Goal: Information Seeking & Learning: Check status

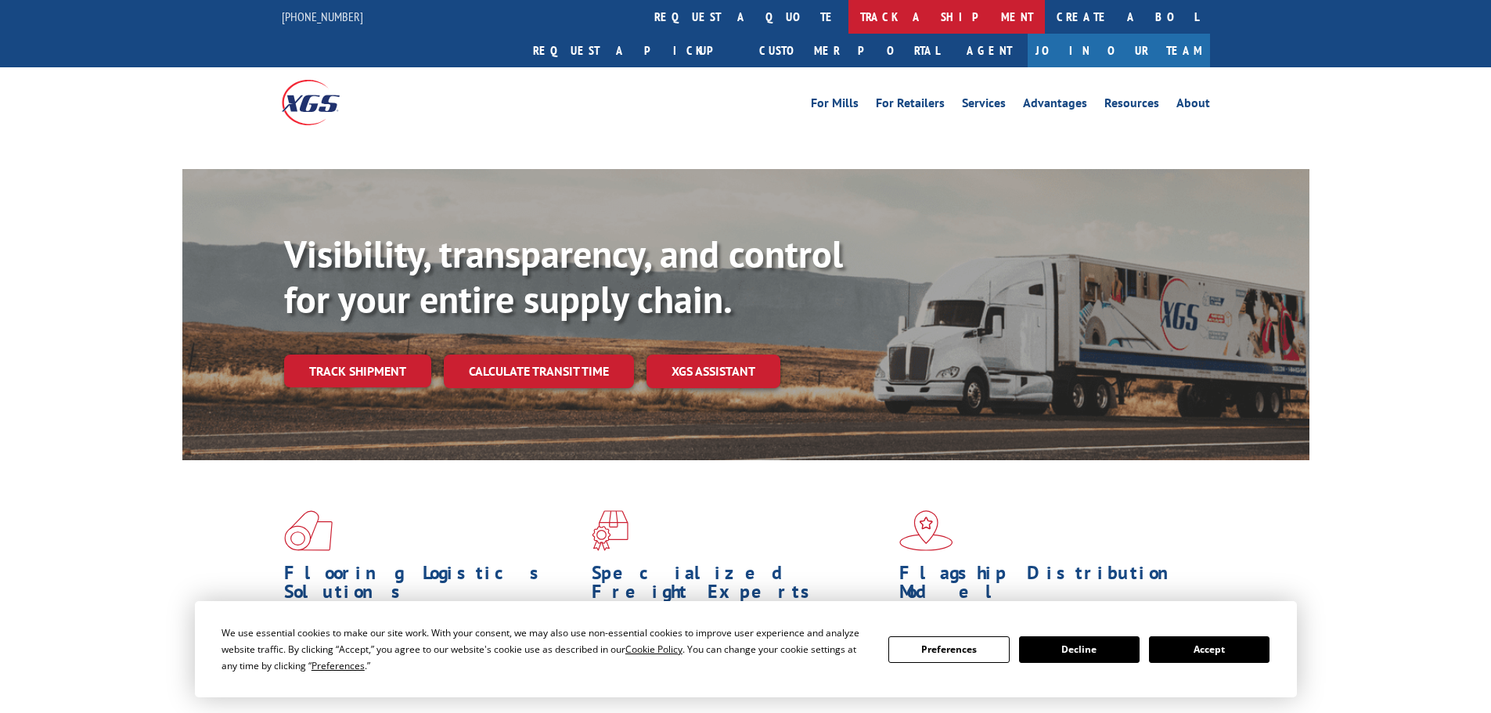
click at [848, 13] on link "track a shipment" at bounding box center [946, 17] width 196 height 34
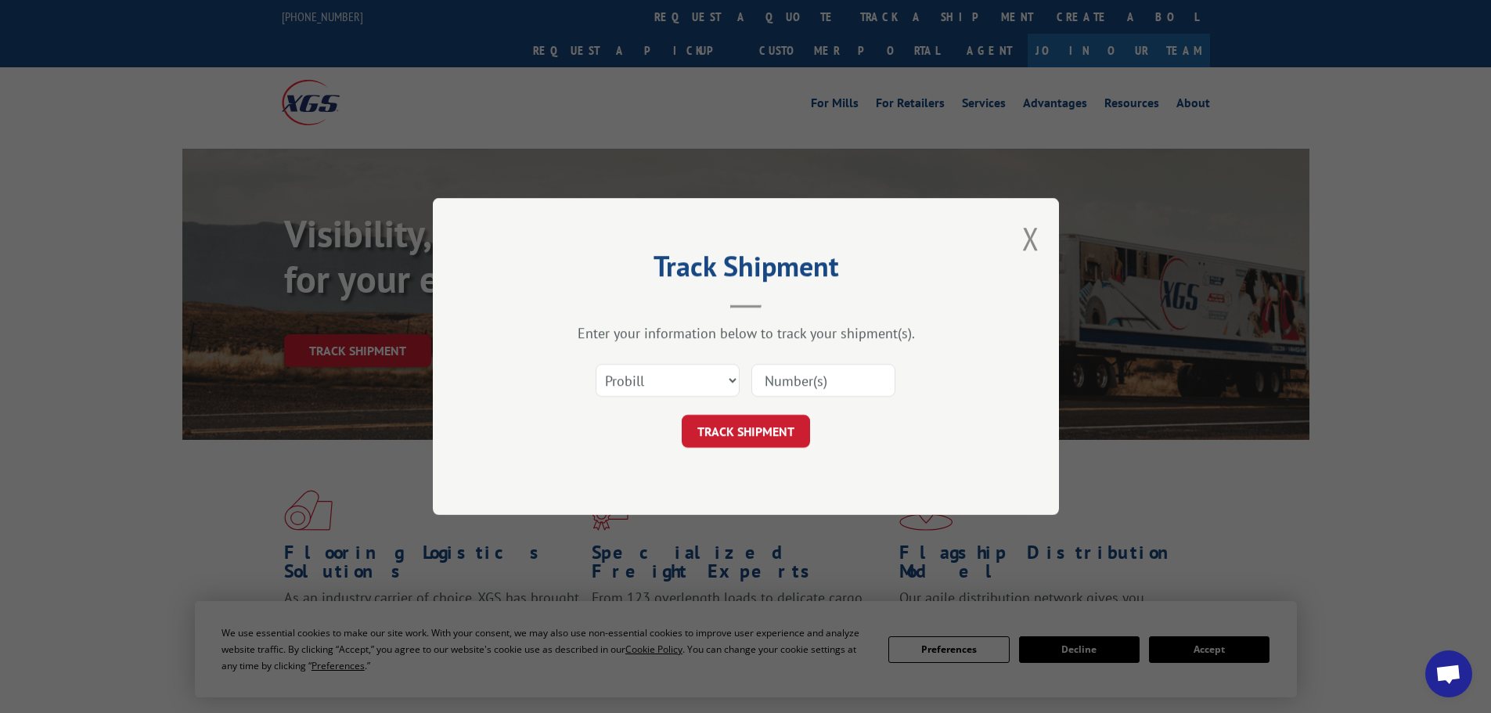
click at [692, 369] on select "Select category... Probill BOL PO" at bounding box center [668, 380] width 144 height 33
select select "bol"
click at [596, 364] on select "Select category... Probill BOL PO" at bounding box center [668, 380] width 144 height 33
click at [798, 374] on input at bounding box center [823, 380] width 144 height 33
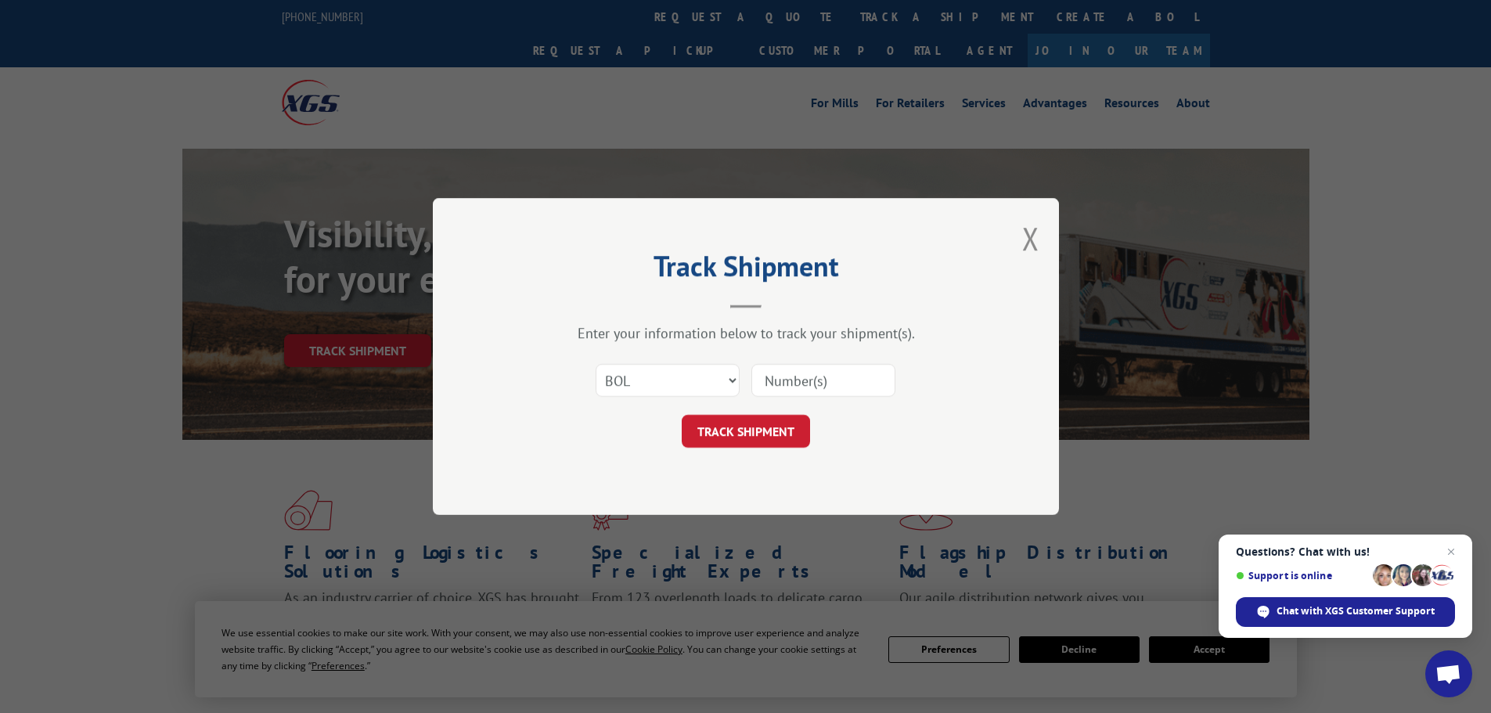
paste input "6045740"
type input "6045740"
click at [794, 432] on button "TRACK SHIPMENT" at bounding box center [746, 431] width 128 height 33
